Goal: Check status: Check status

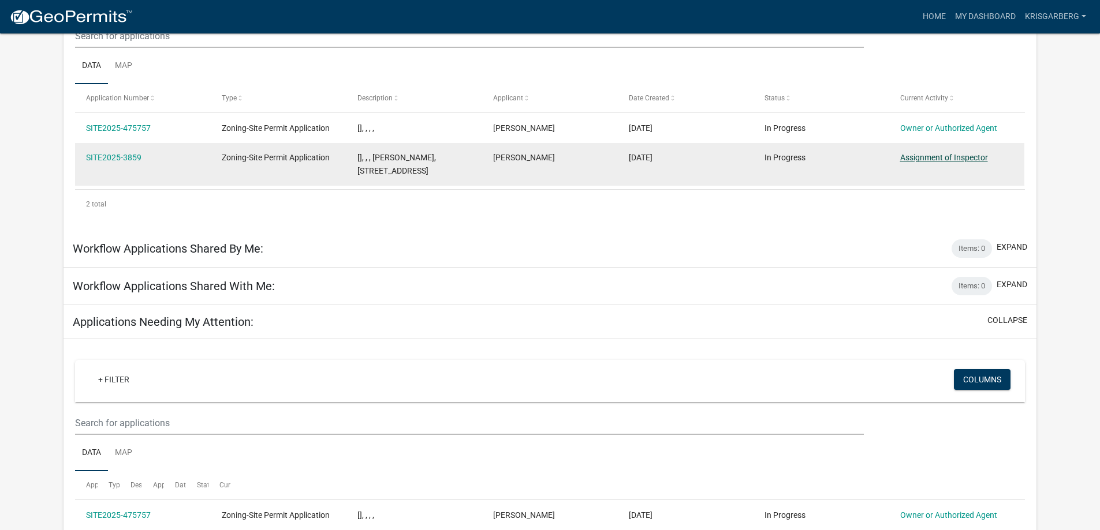
scroll to position [153, 0]
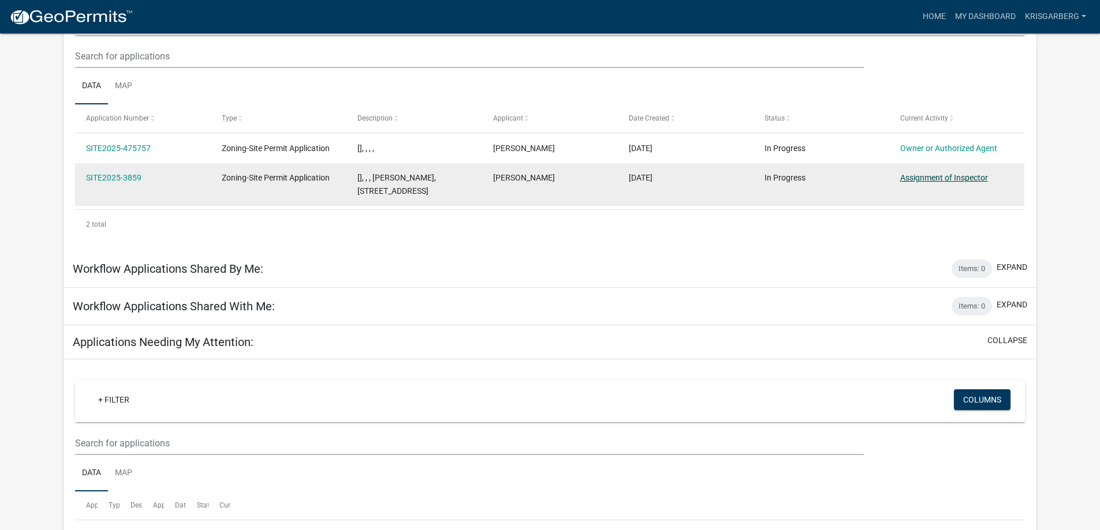
click at [972, 178] on link "Assignment of Inspector" at bounding box center [944, 177] width 88 height 9
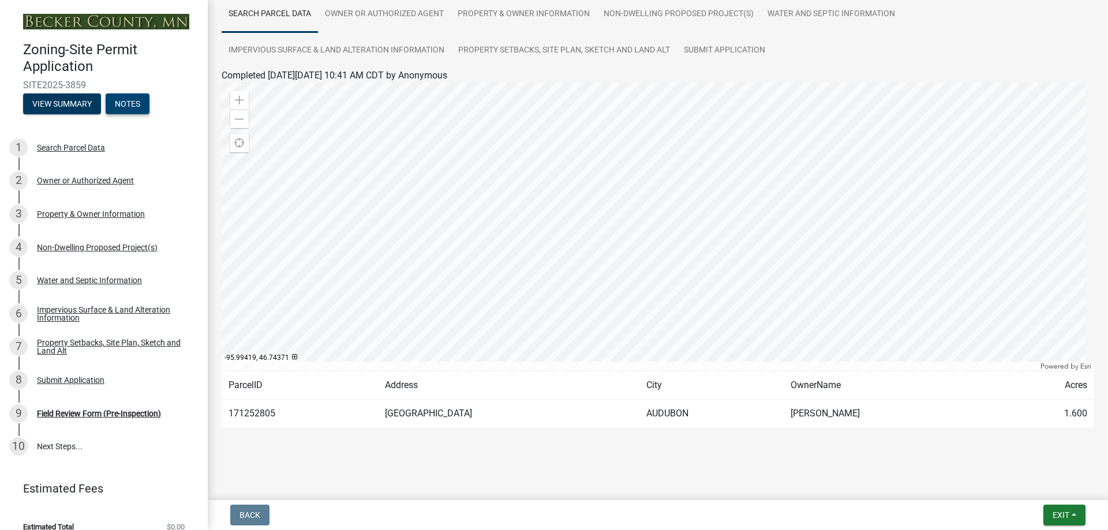
click at [138, 100] on button "Notes" at bounding box center [128, 104] width 44 height 21
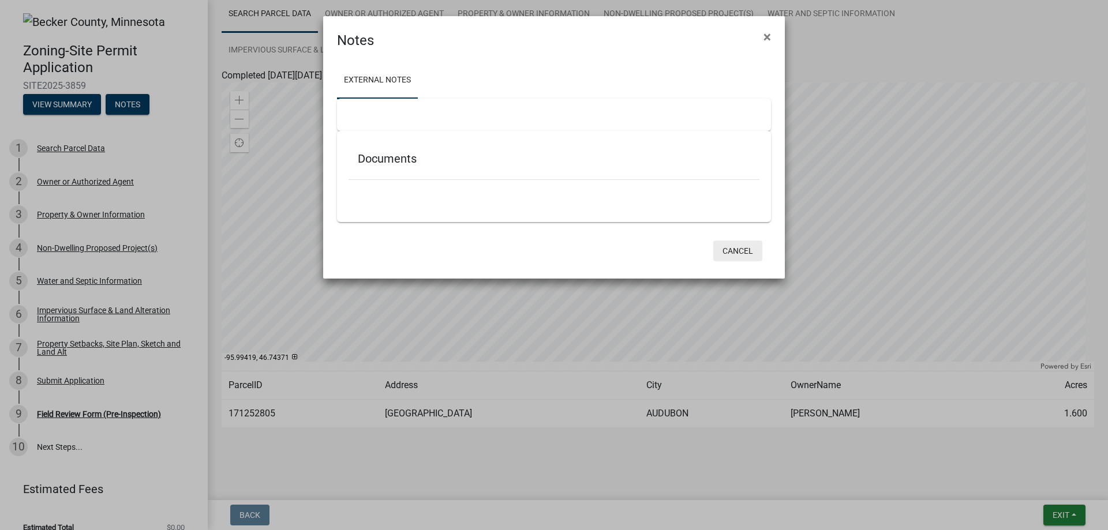
click at [739, 251] on button "Cancel" at bounding box center [737, 251] width 49 height 21
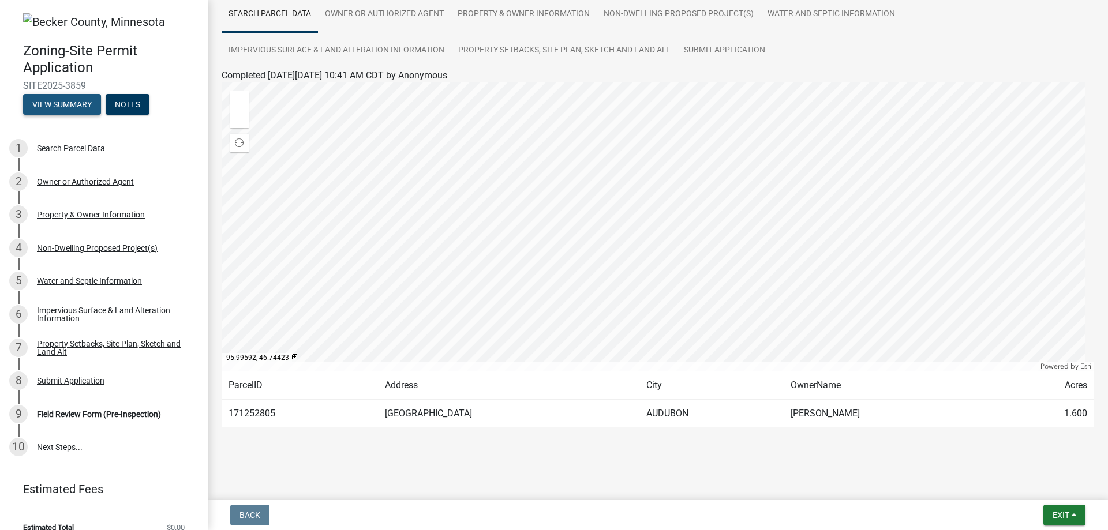
click at [62, 102] on button "View Summary" at bounding box center [62, 104] width 78 height 21
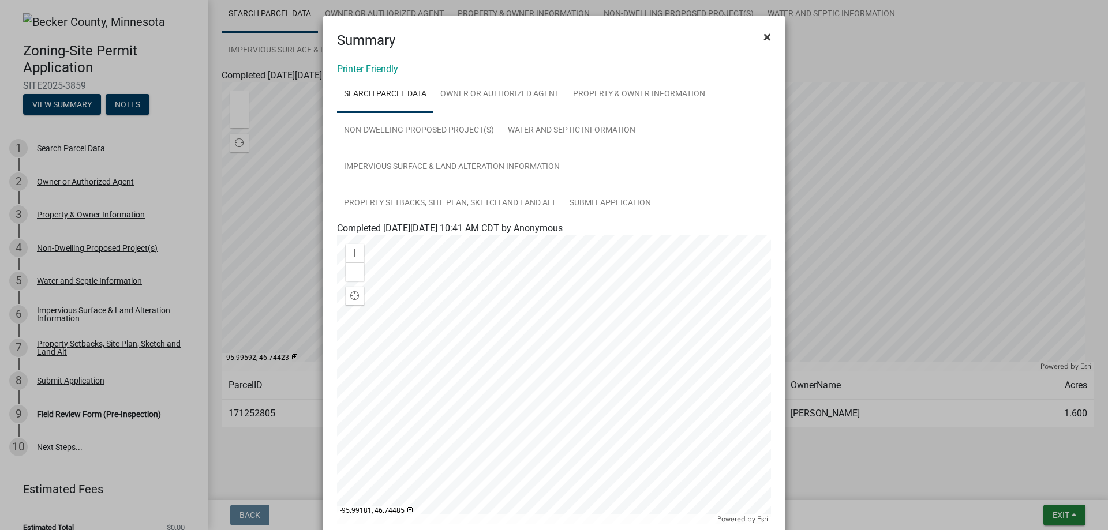
click at [764, 32] on span "×" at bounding box center [768, 37] width 8 height 16
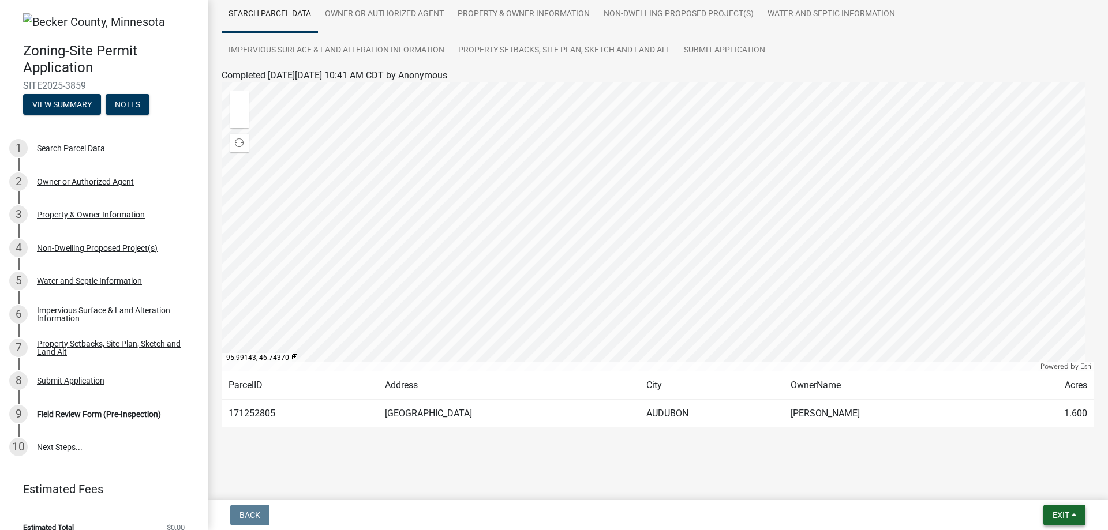
click at [1060, 511] on span "Exit" at bounding box center [1061, 515] width 17 height 9
click at [1034, 481] on button "Save & Exit" at bounding box center [1039, 486] width 92 height 28
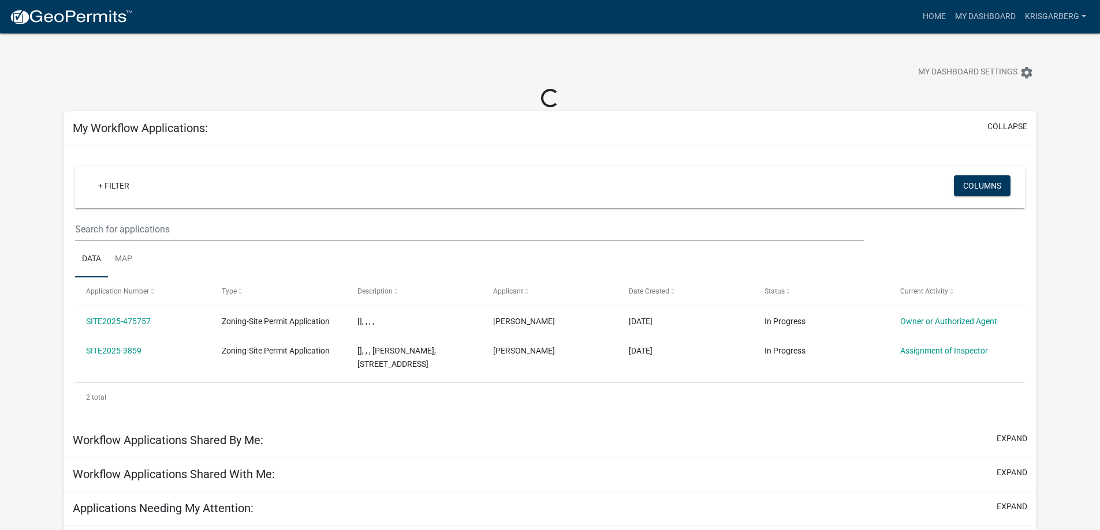
scroll to position [33, 0]
